Goal: Navigation & Orientation: Find specific page/section

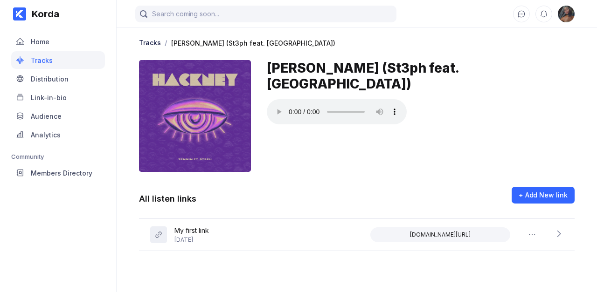
click at [55, 48] on div "Home" at bounding box center [58, 42] width 94 height 18
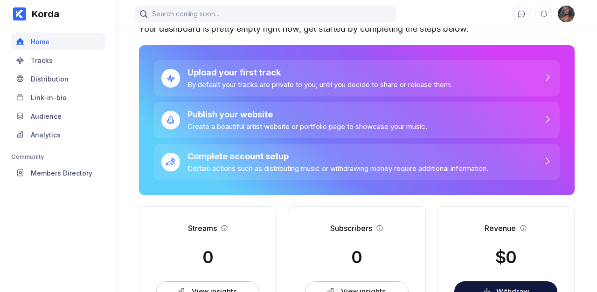
scroll to position [34, 0]
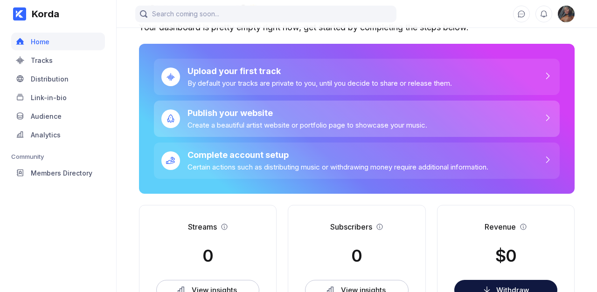
click at [312, 120] on div "Publish your website Create a beautiful artist website or portfolio page to sho…" at bounding box center [303, 118] width 247 height 21
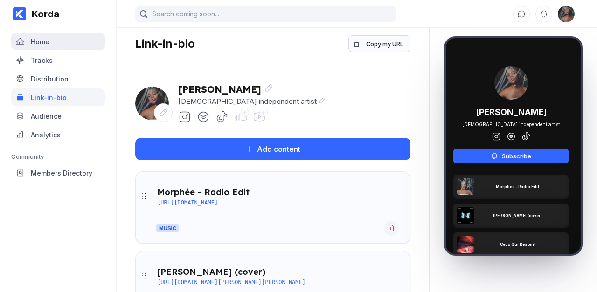
click at [58, 46] on div "Home" at bounding box center [58, 42] width 94 height 18
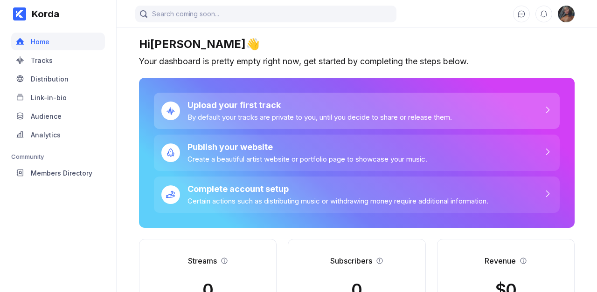
click at [278, 108] on div "Upload your first track" at bounding box center [319, 105] width 264 height 10
